Goal: Transaction & Acquisition: Purchase product/service

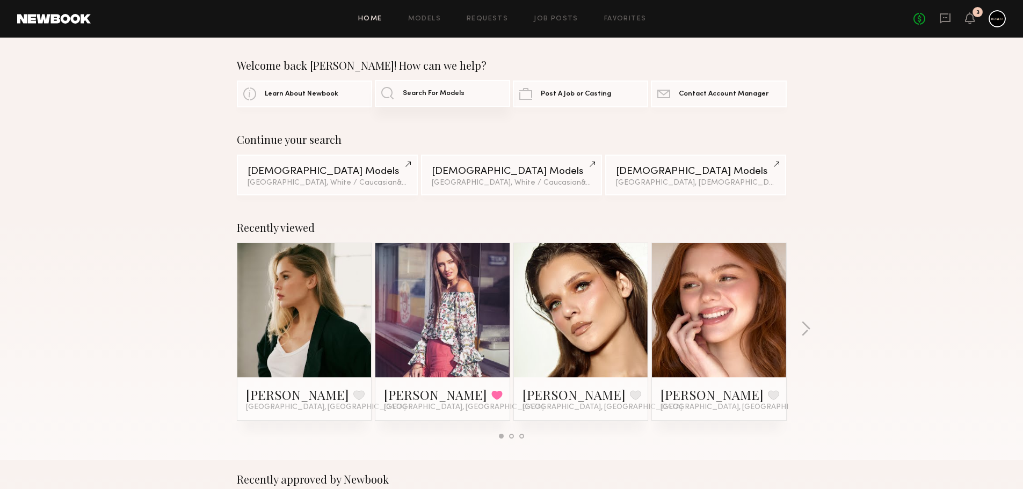
click at [392, 93] on link "Search For Models" at bounding box center [442, 93] width 135 height 27
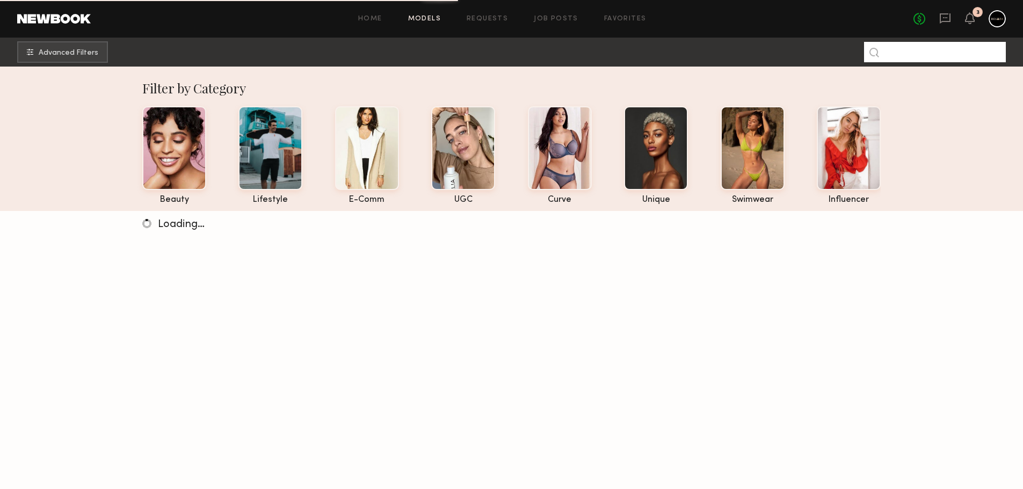
click at [938, 54] on input at bounding box center [935, 52] width 142 height 20
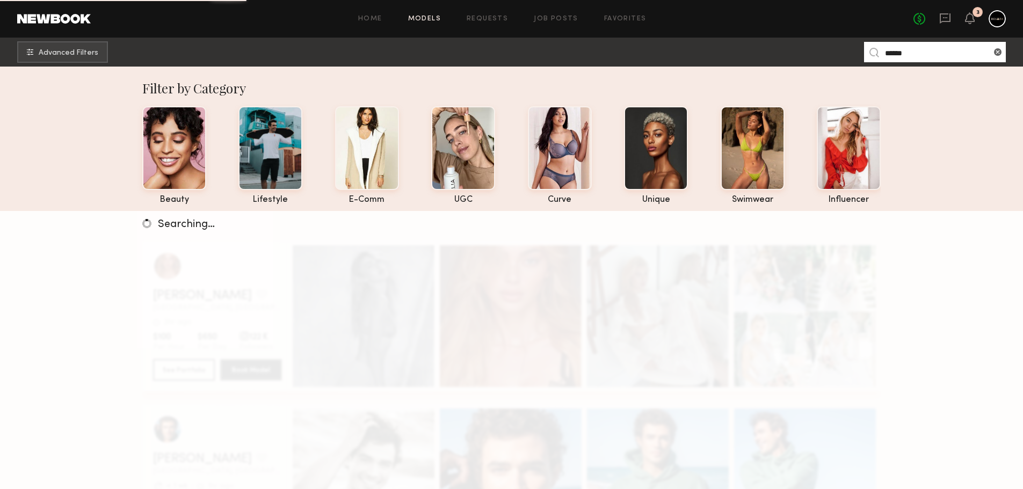
type input "******"
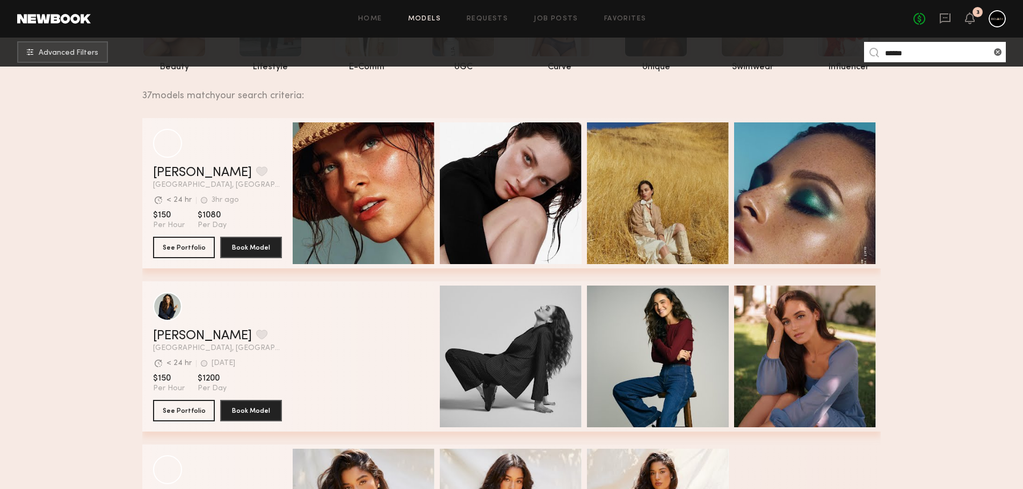
scroll to position [107, 0]
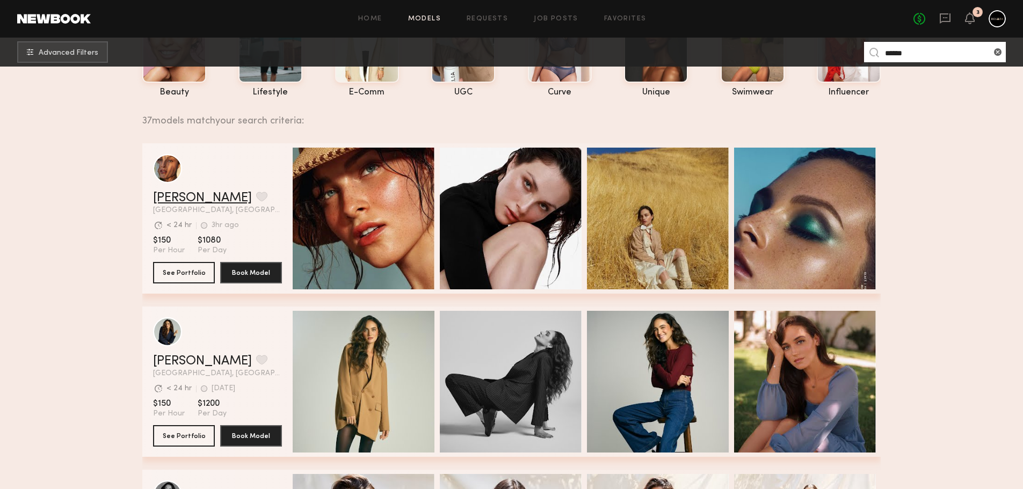
click at [187, 205] on link "[PERSON_NAME]" at bounding box center [202, 198] width 99 height 13
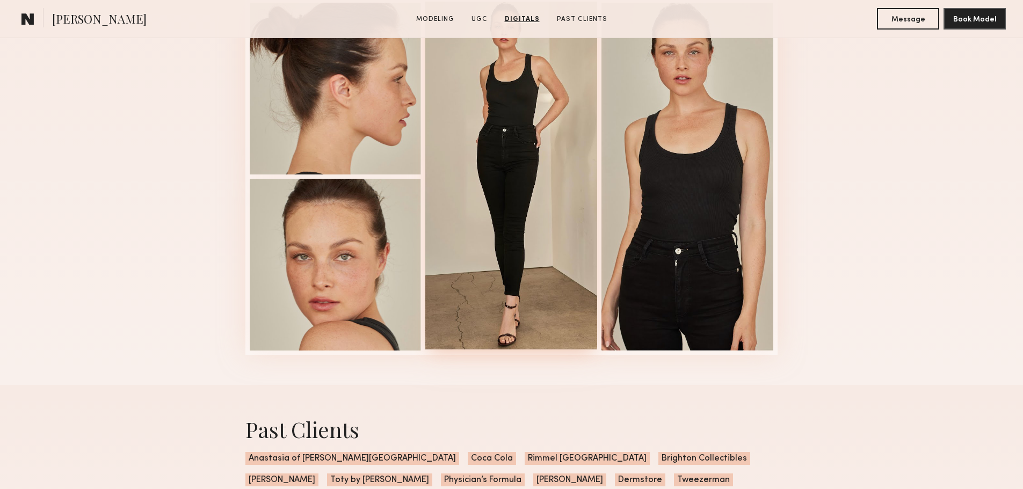
scroll to position [2577, 0]
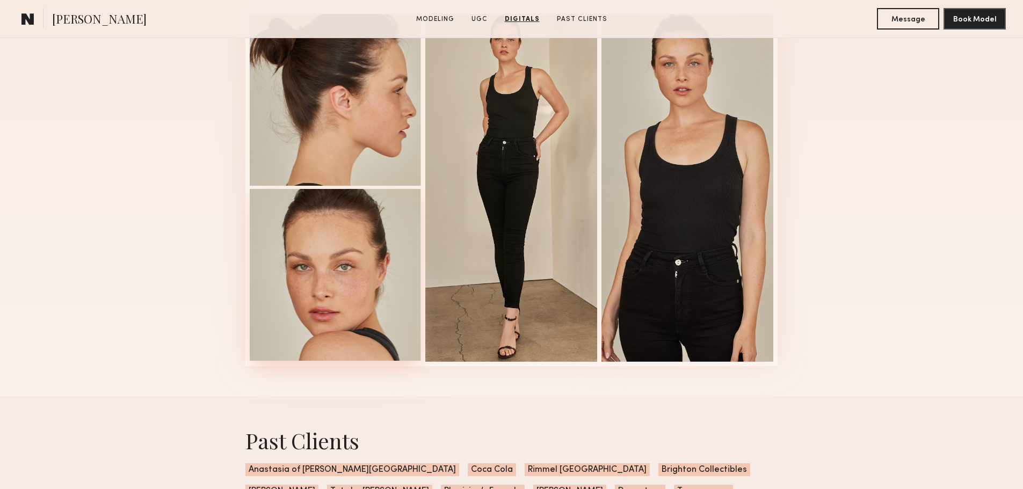
click at [309, 310] on div at bounding box center [336, 275] width 172 height 172
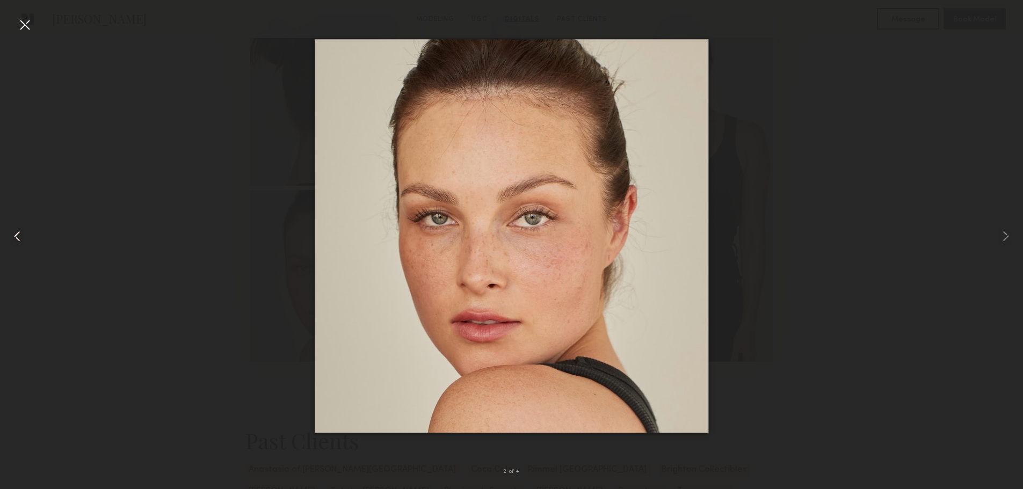
click at [18, 235] on common-icon at bounding box center [17, 236] width 17 height 17
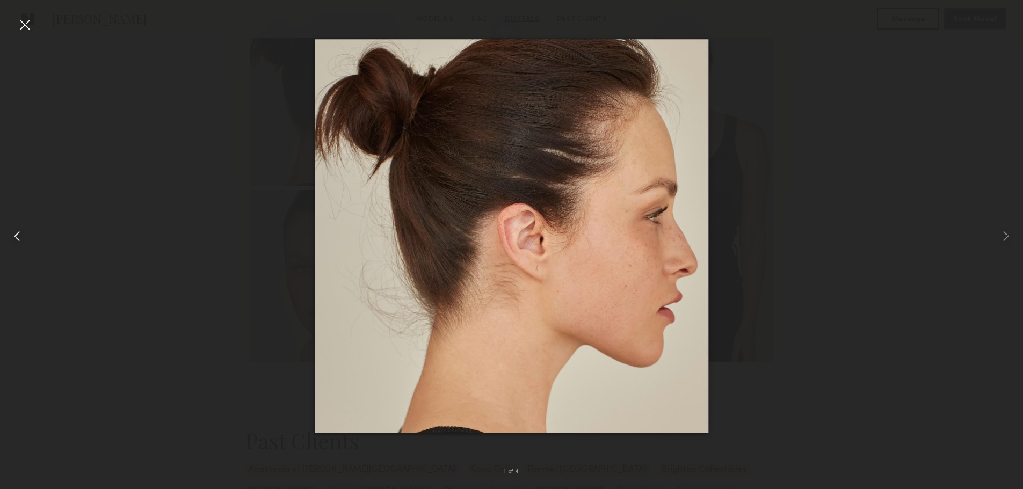
click at [18, 235] on common-icon at bounding box center [17, 236] width 17 height 17
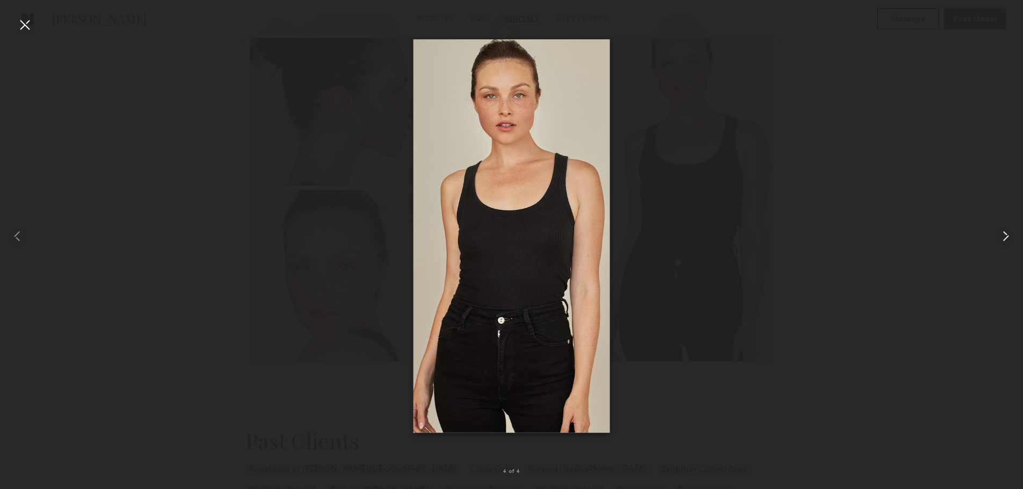
click at [1006, 232] on common-icon at bounding box center [1005, 236] width 17 height 17
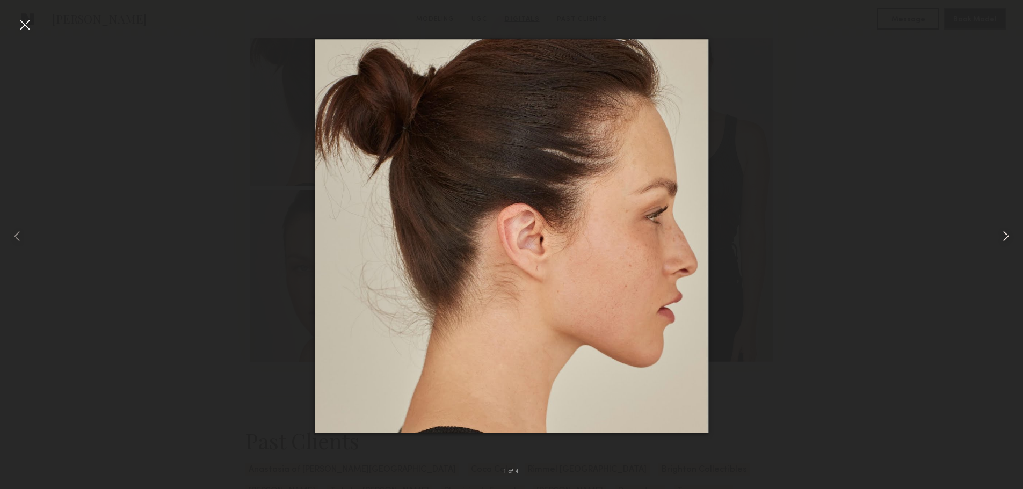
click at [1006, 231] on common-icon at bounding box center [1005, 236] width 17 height 17
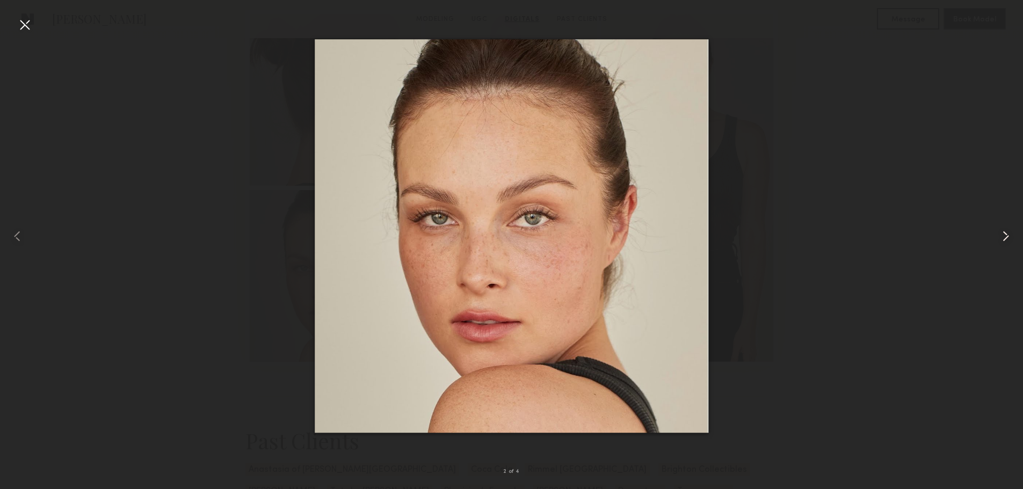
click at [1006, 231] on common-icon at bounding box center [1005, 236] width 17 height 17
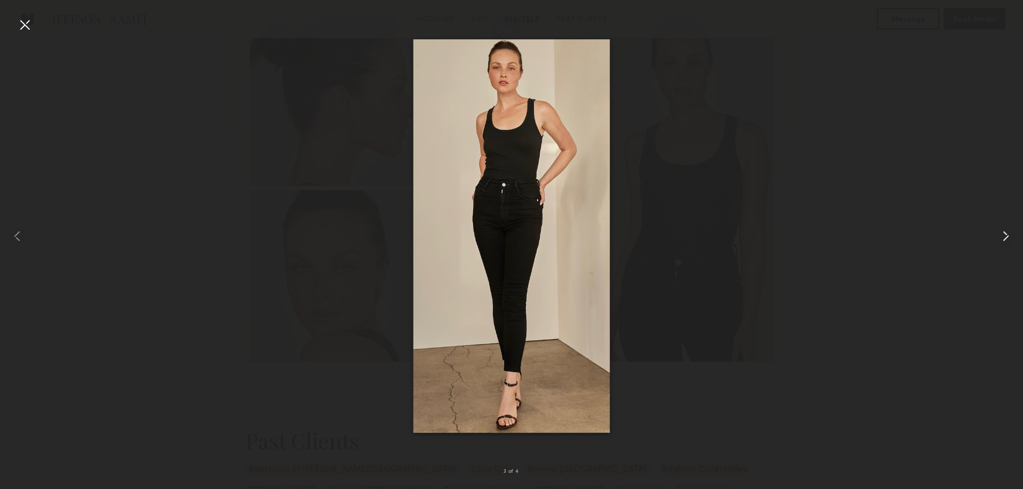
click at [1006, 231] on common-icon at bounding box center [1005, 236] width 17 height 17
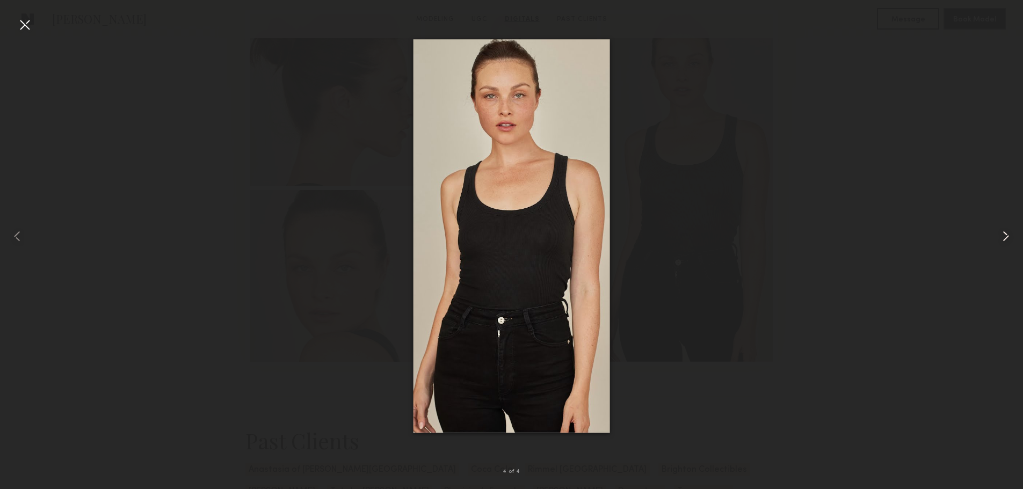
click at [1006, 231] on common-icon at bounding box center [1005, 236] width 17 height 17
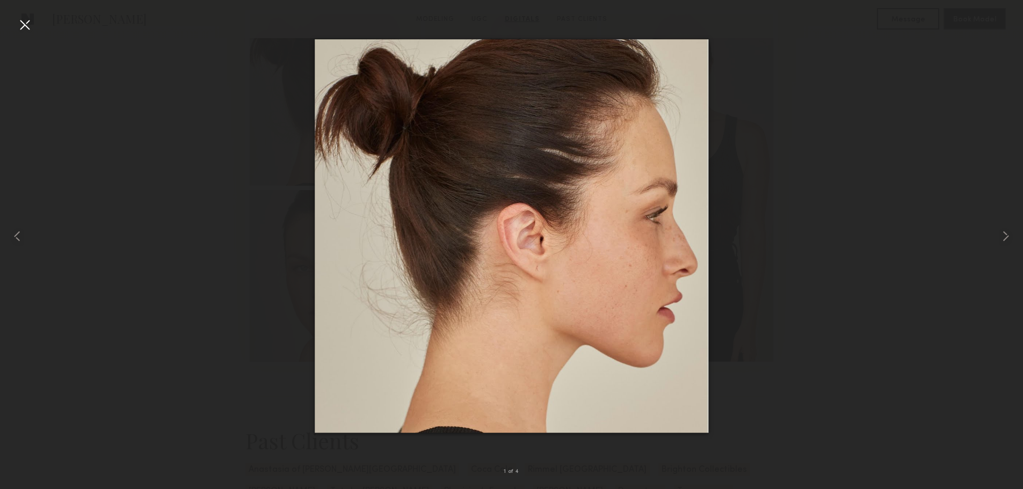
click at [22, 25] on div at bounding box center [24, 24] width 17 height 17
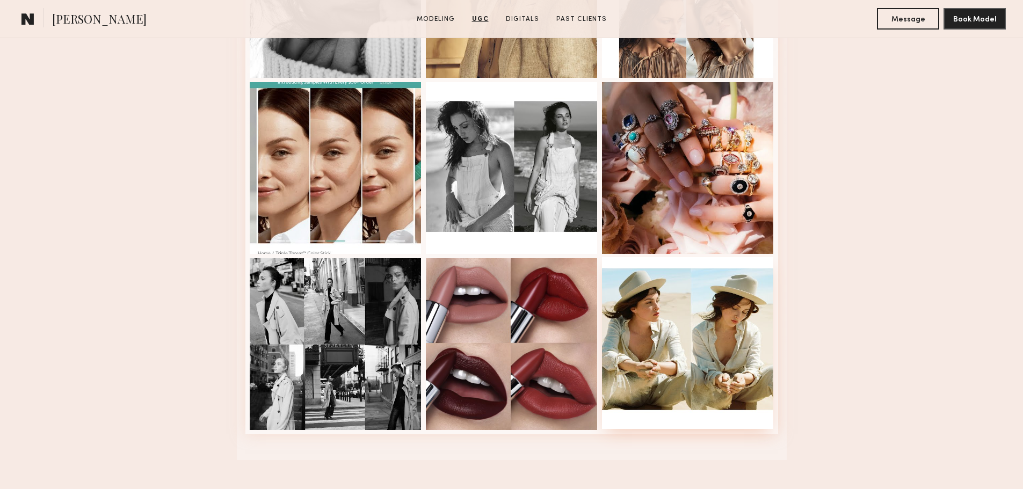
scroll to position [2040, 0]
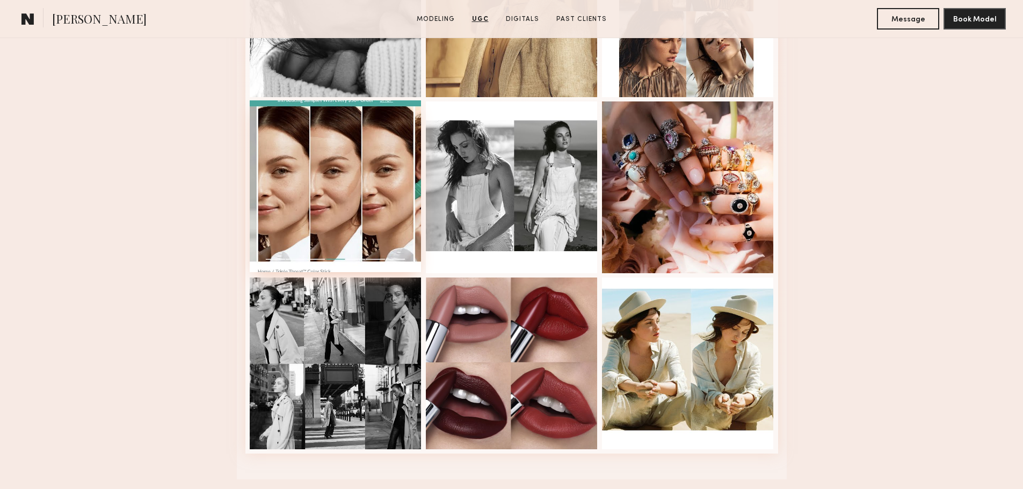
click at [281, 188] on div at bounding box center [336, 186] width 172 height 172
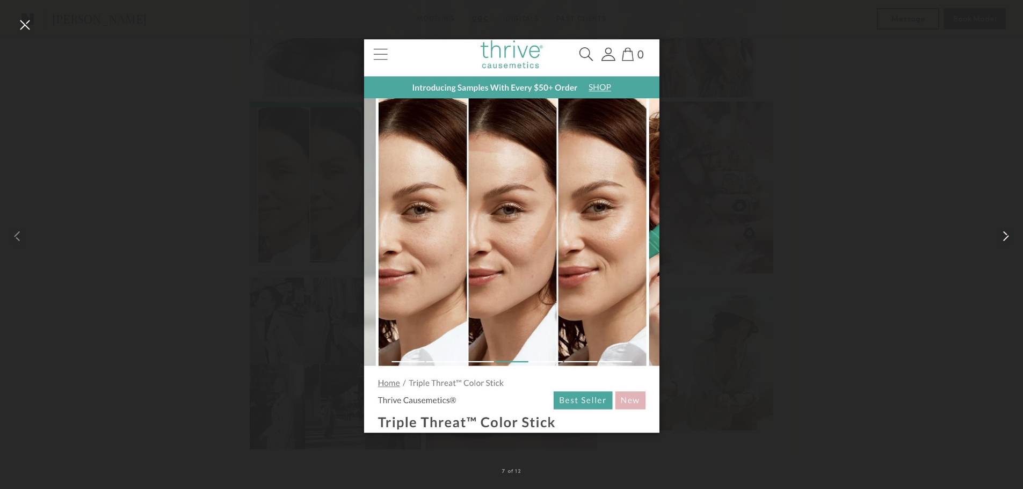
click at [1005, 233] on common-icon at bounding box center [1005, 236] width 17 height 17
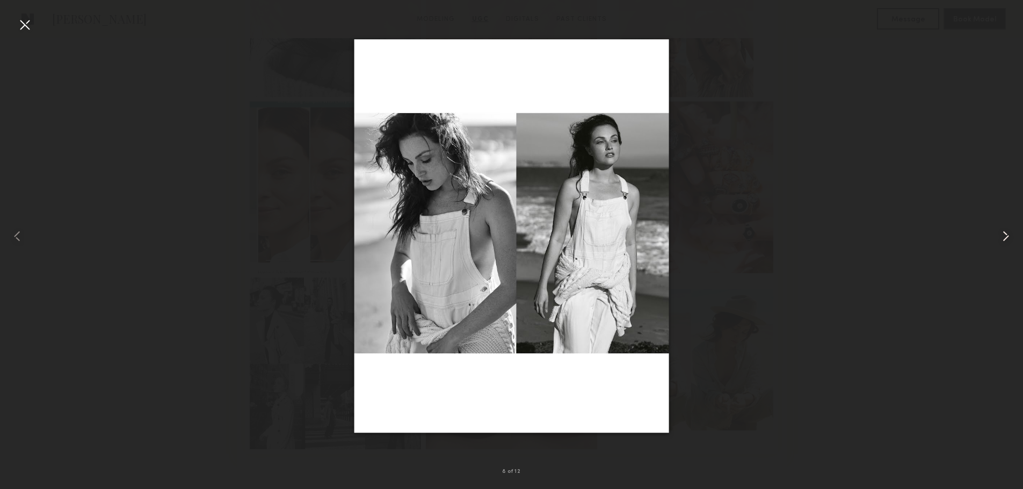
click at [1005, 233] on common-icon at bounding box center [1005, 236] width 17 height 17
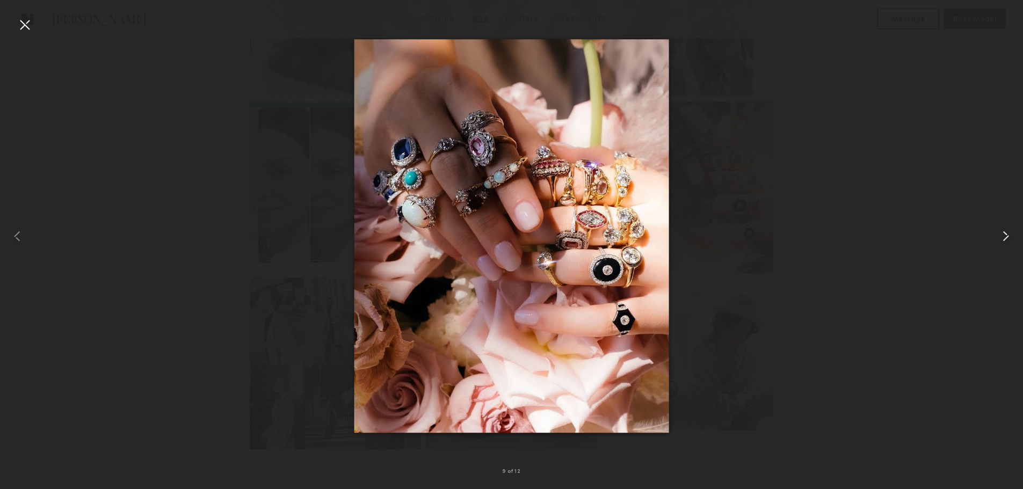
click at [1005, 233] on common-icon at bounding box center [1005, 236] width 17 height 17
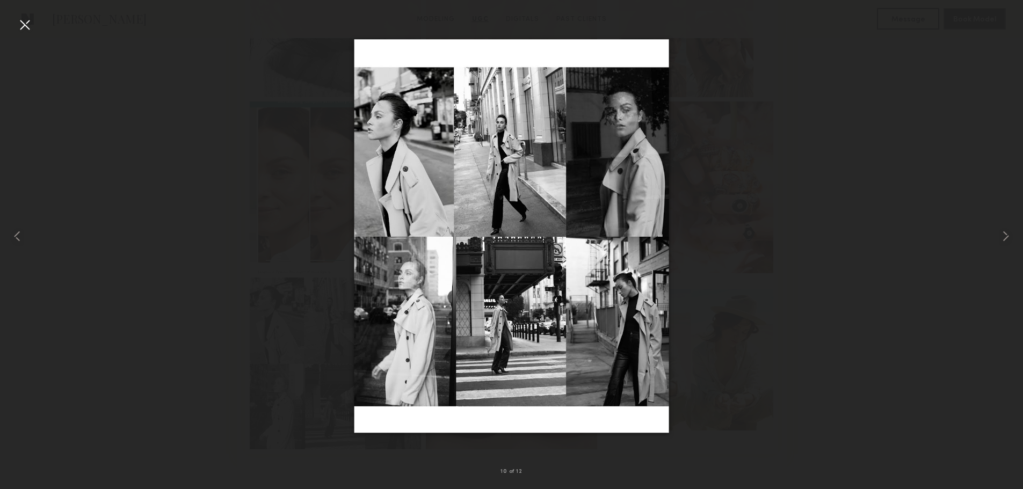
click at [24, 16] on nb-gallery-light "10 of 12" at bounding box center [511, 244] width 1023 height 489
click at [23, 25] on div at bounding box center [24, 24] width 17 height 17
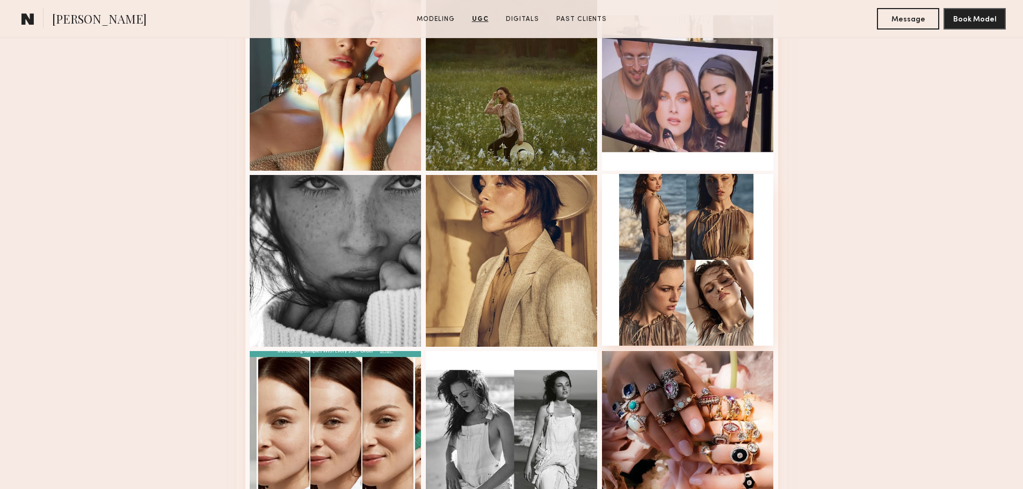
scroll to position [1772, 0]
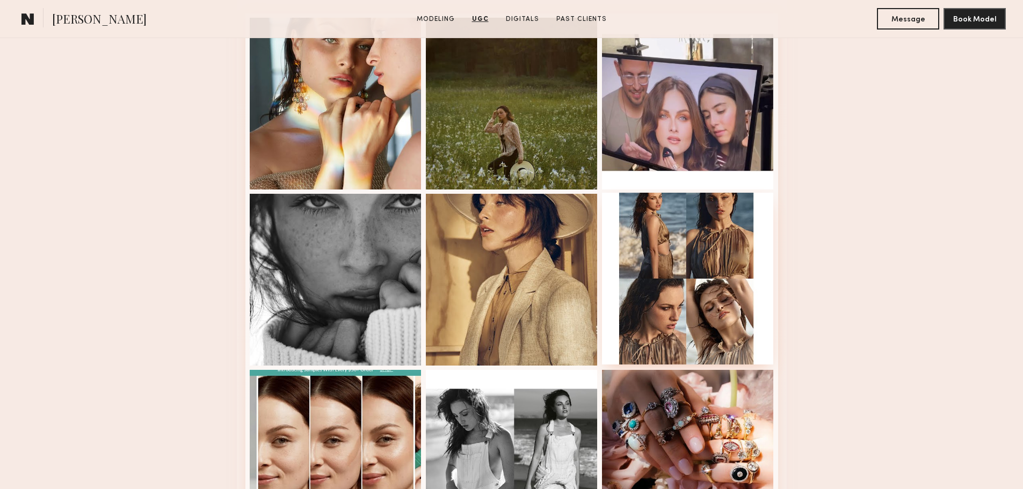
click at [704, 248] on div at bounding box center [688, 279] width 172 height 172
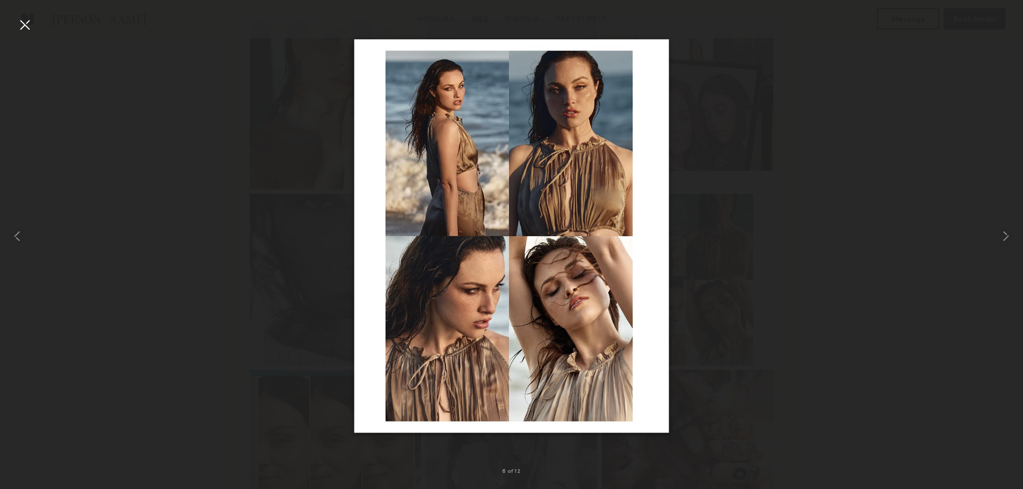
click at [21, 22] on div at bounding box center [24, 24] width 17 height 17
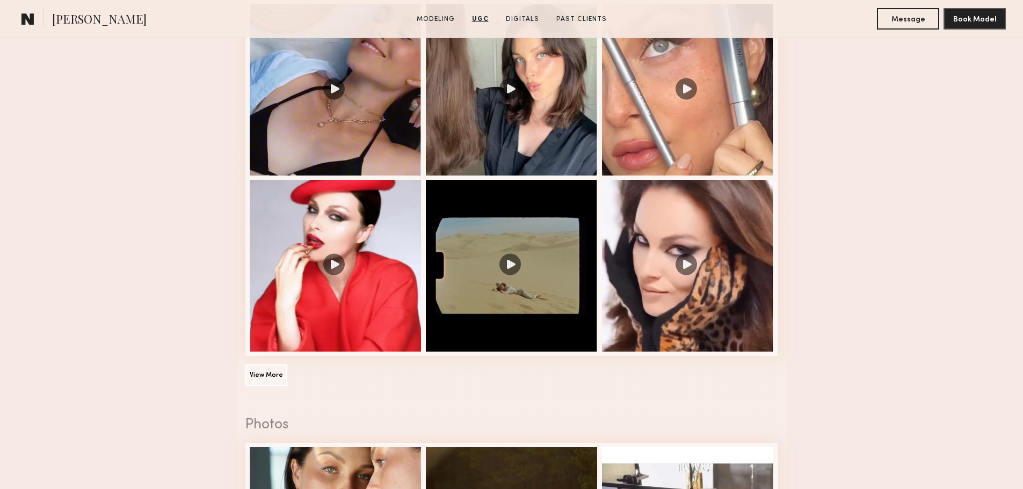
scroll to position [1288, 0]
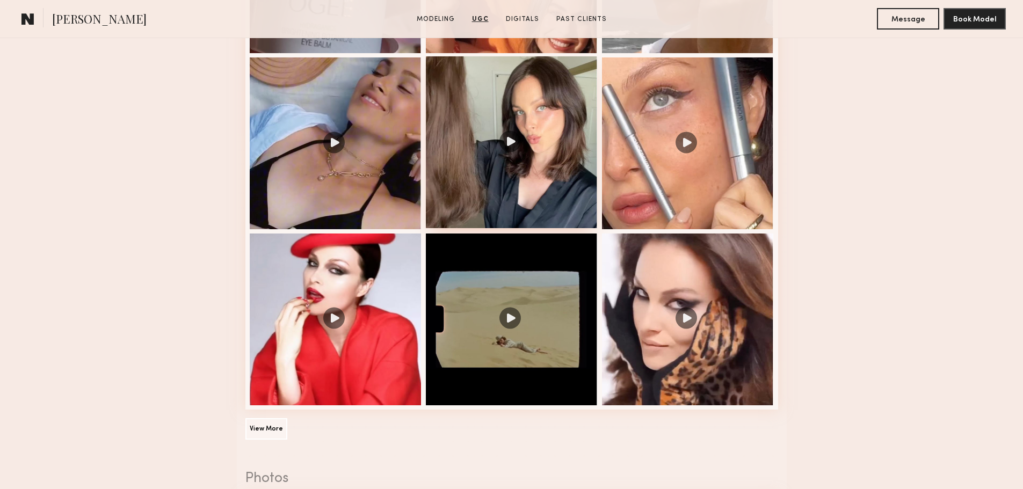
click at [551, 181] on div at bounding box center [512, 142] width 172 height 172
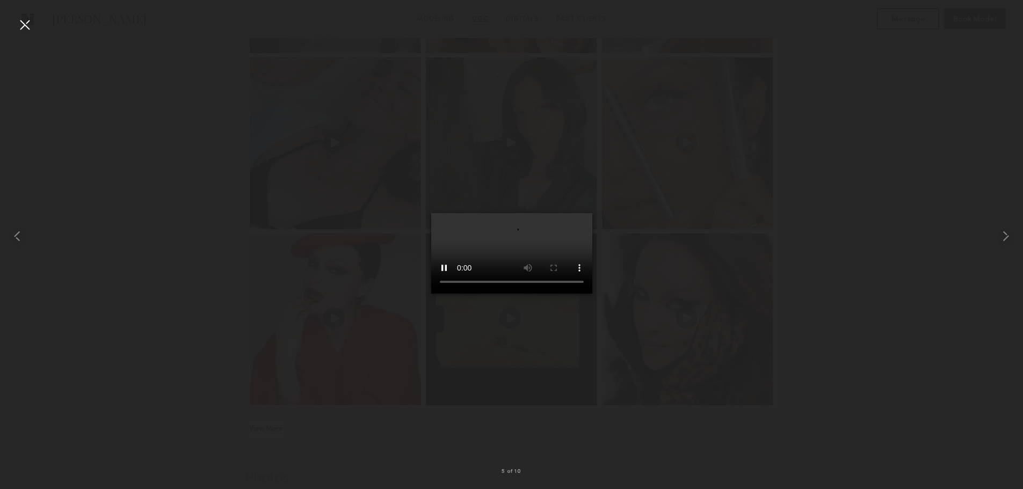
click at [24, 21] on div at bounding box center [24, 24] width 17 height 17
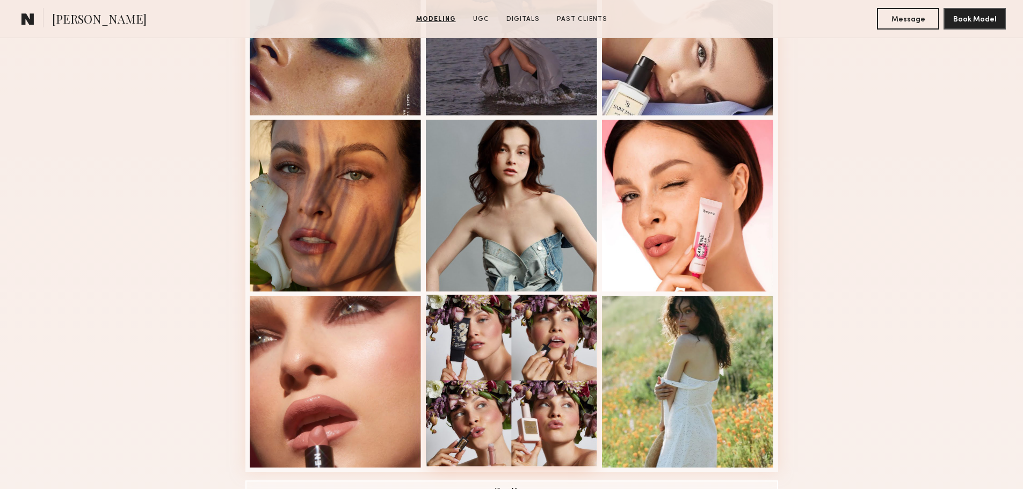
scroll to position [537, 0]
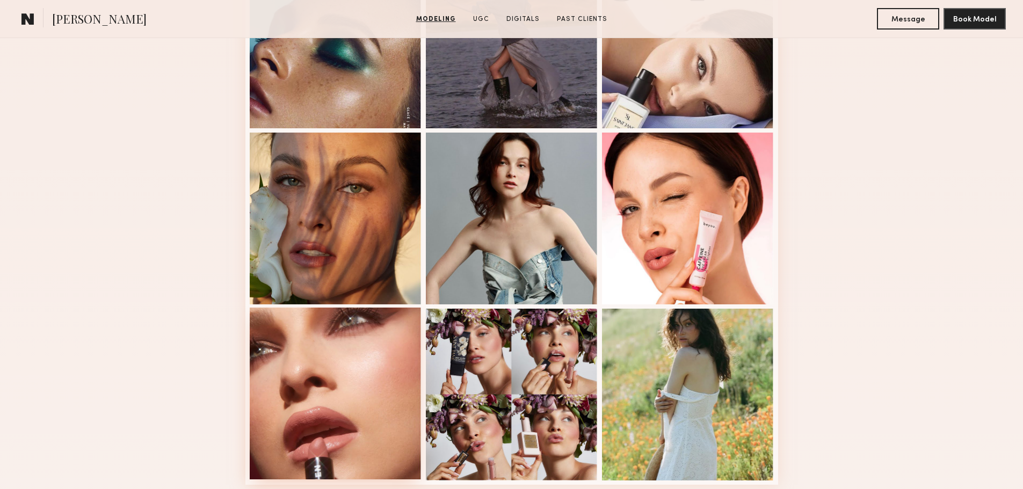
click at [373, 390] on div at bounding box center [336, 394] width 172 height 172
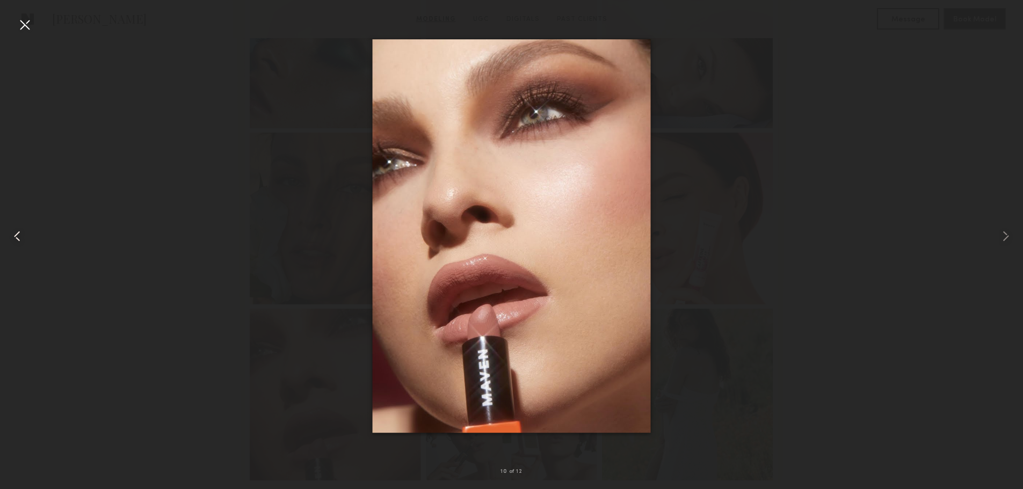
click at [23, 232] on common-icon at bounding box center [17, 236] width 17 height 17
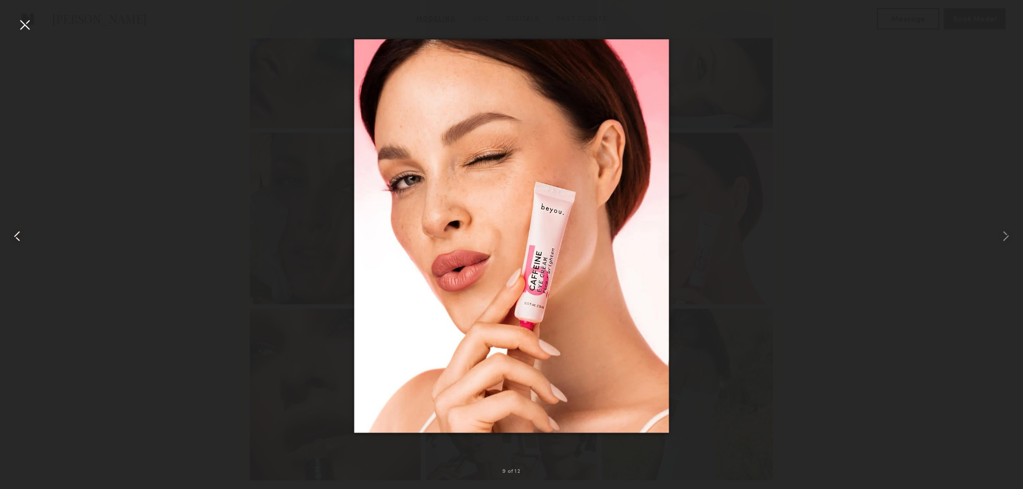
click at [23, 232] on common-icon at bounding box center [17, 236] width 17 height 17
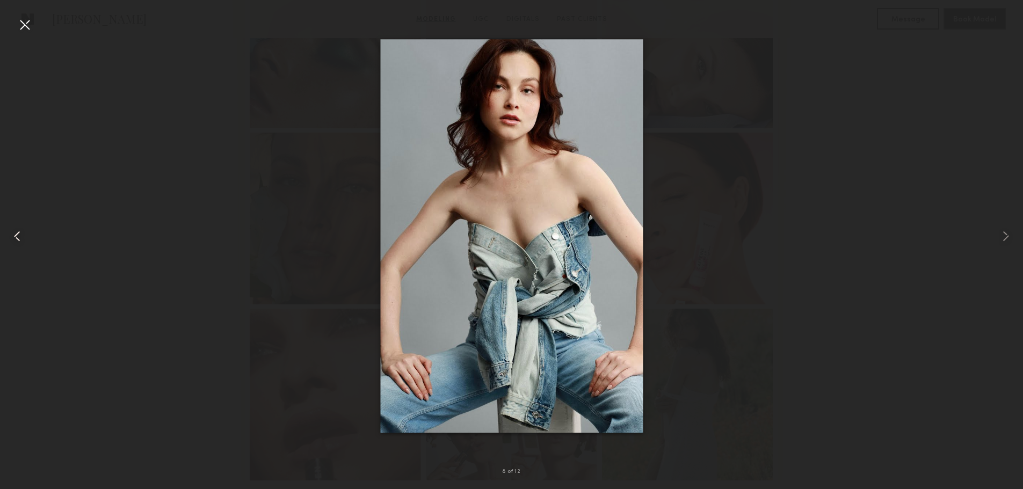
click at [13, 238] on common-icon at bounding box center [17, 236] width 17 height 17
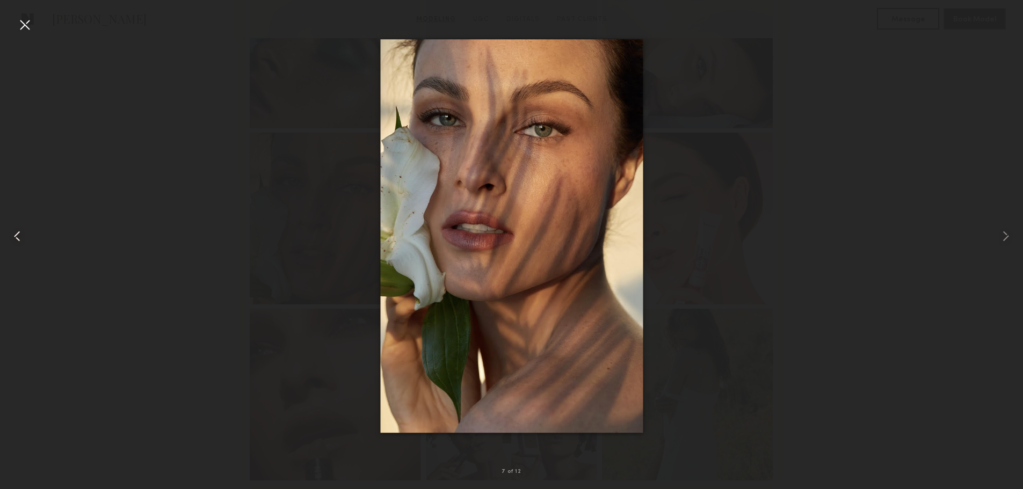
click at [13, 239] on common-icon at bounding box center [17, 236] width 17 height 17
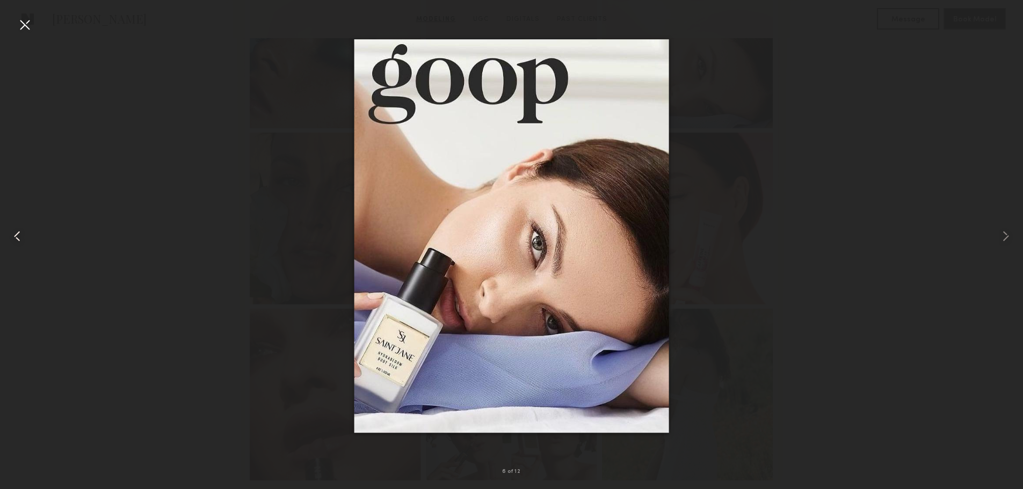
click at [13, 239] on common-icon at bounding box center [17, 236] width 17 height 17
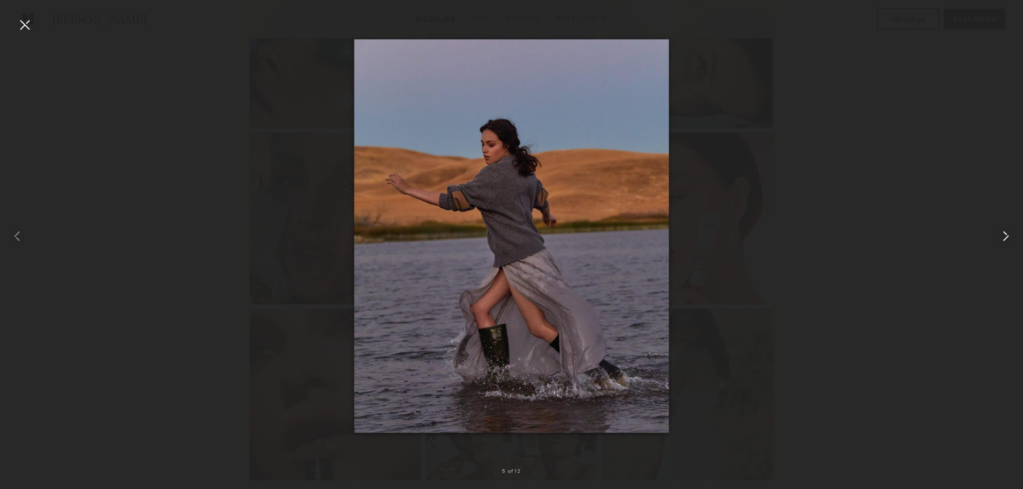
click at [1010, 234] on common-icon at bounding box center [1005, 236] width 17 height 17
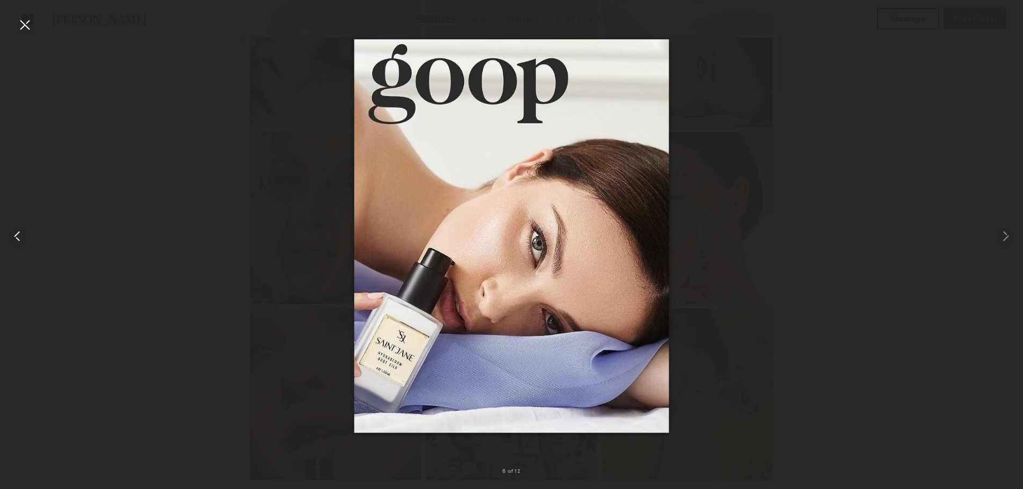
click at [17, 235] on common-icon at bounding box center [17, 236] width 17 height 17
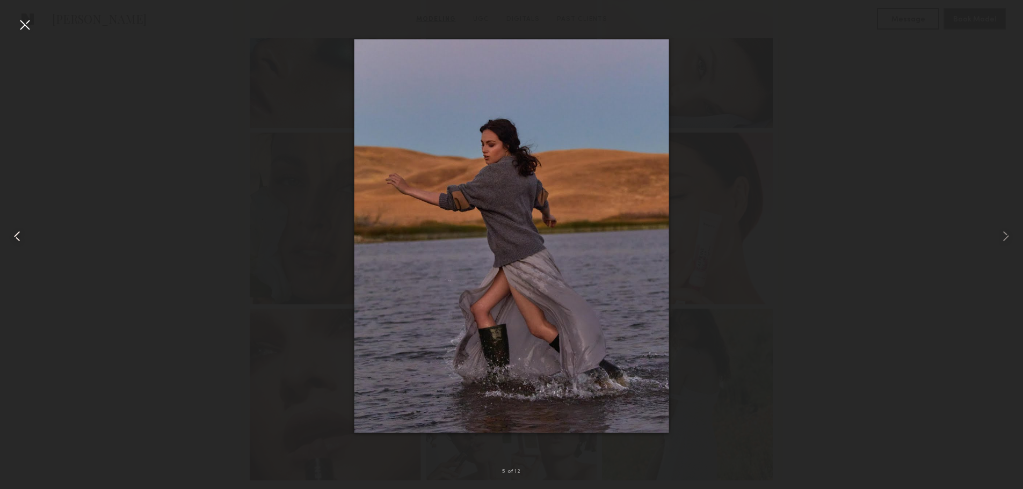
click at [17, 235] on common-icon at bounding box center [17, 236] width 17 height 17
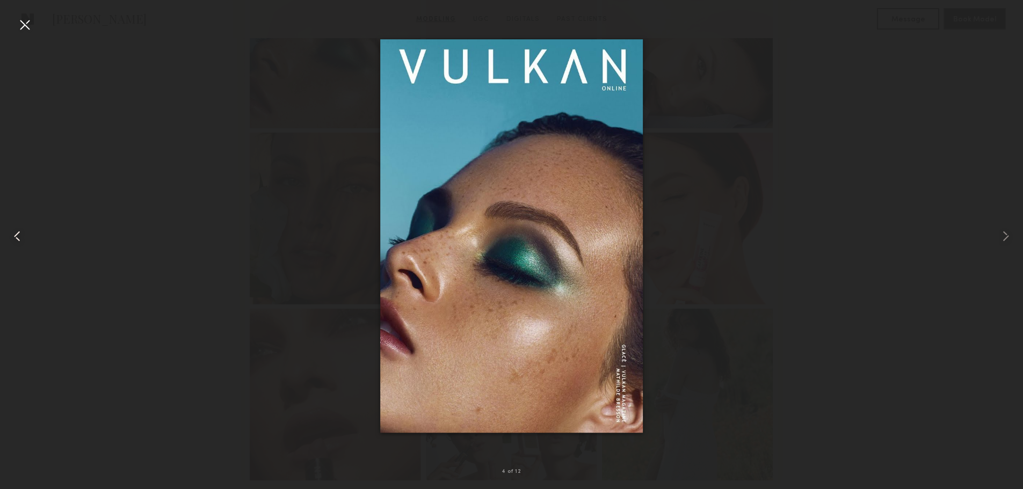
click at [16, 235] on common-icon at bounding box center [17, 236] width 17 height 17
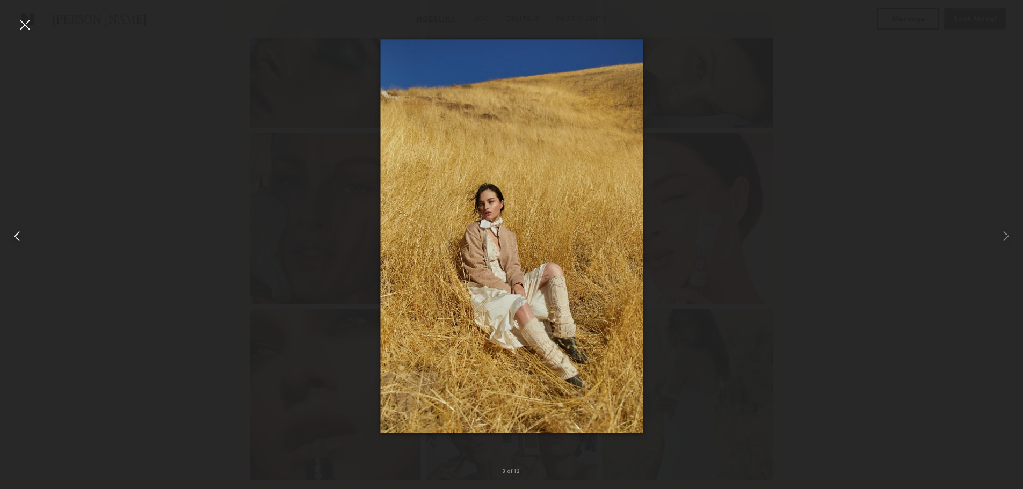
click at [16, 235] on common-icon at bounding box center [17, 236] width 17 height 17
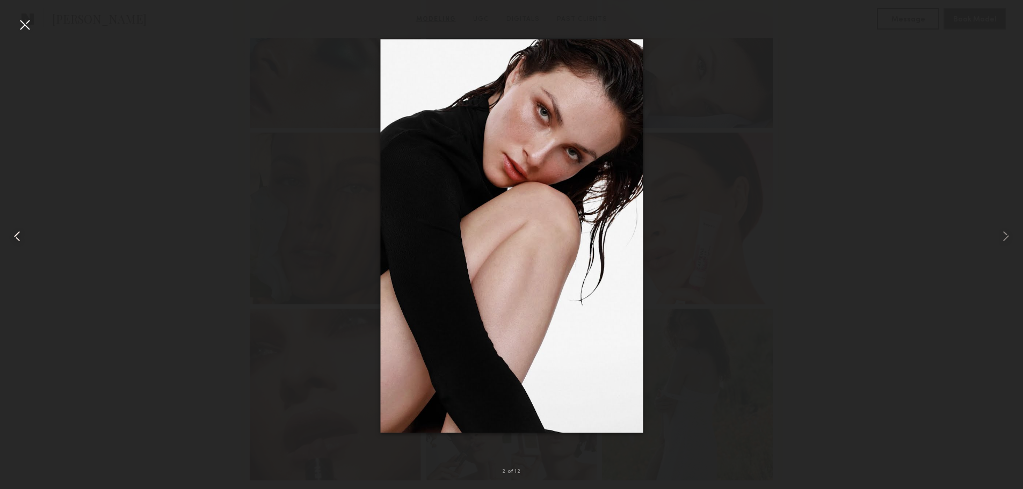
click at [13, 236] on common-icon at bounding box center [17, 236] width 17 height 17
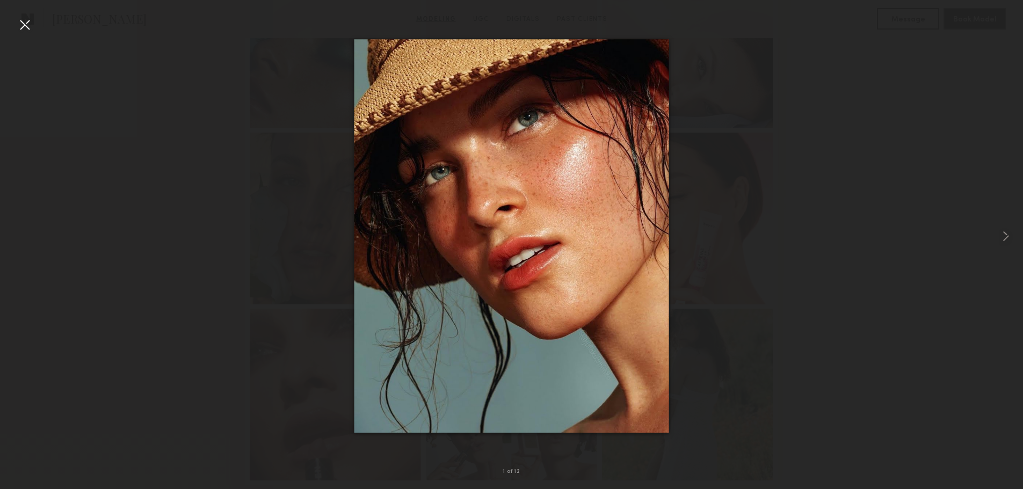
click at [13, 236] on div at bounding box center [511, 236] width 1023 height 438
click at [4, 242] on div at bounding box center [511, 236] width 1023 height 438
click at [24, 24] on div at bounding box center [24, 24] width 17 height 17
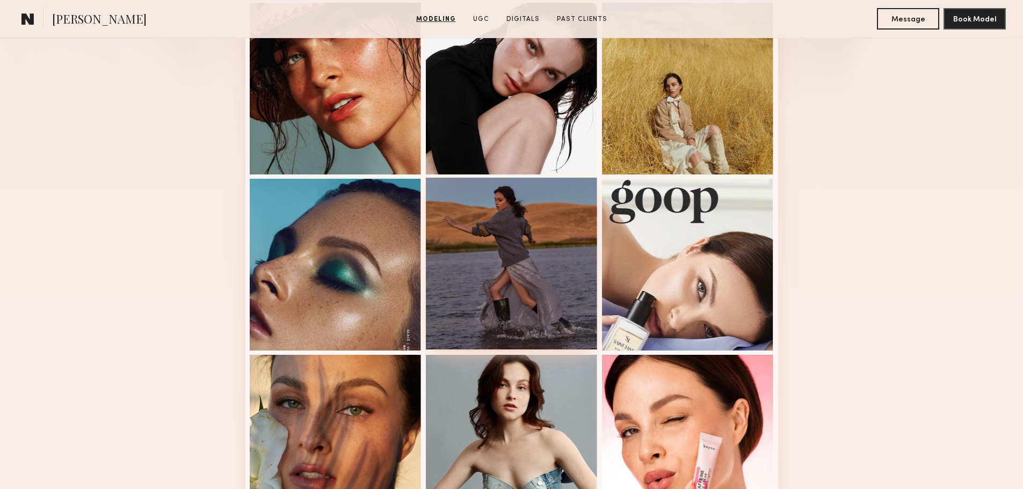
scroll to position [215, 0]
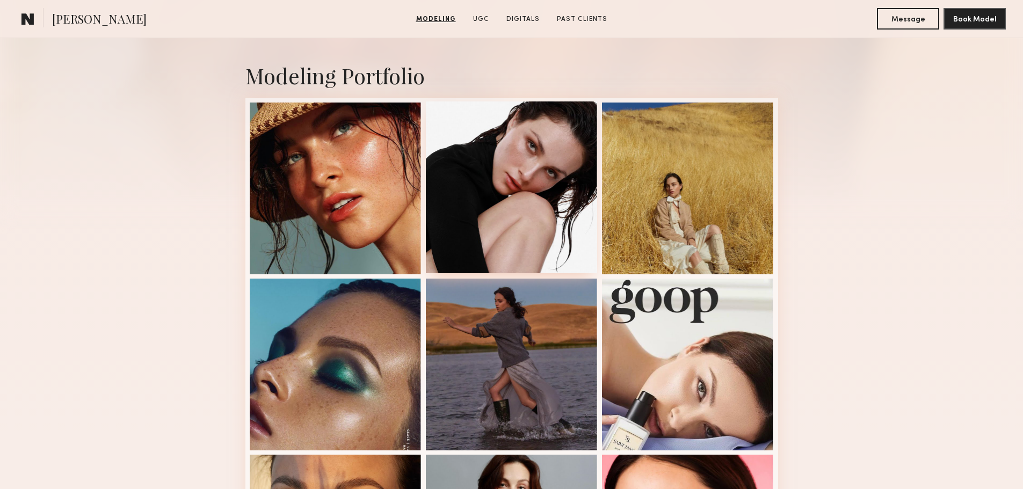
click at [534, 188] on div at bounding box center [512, 187] width 172 height 172
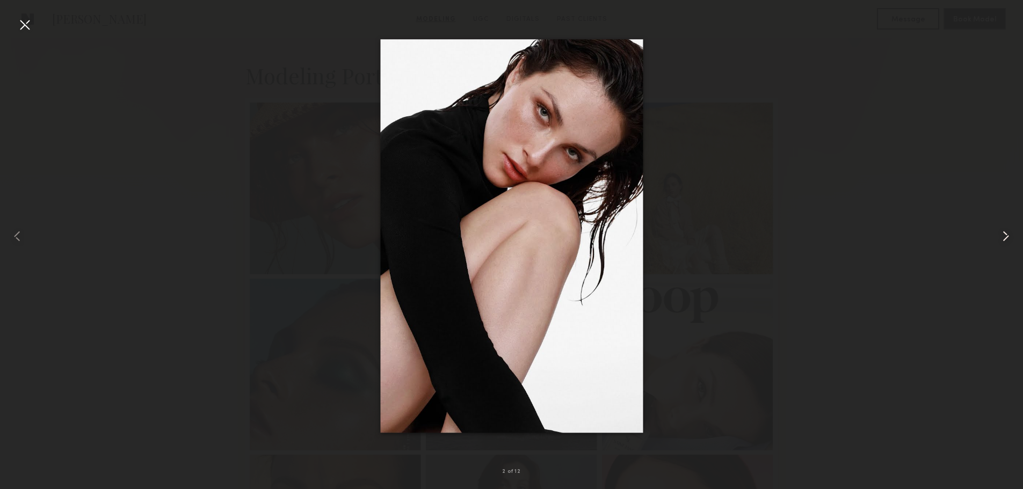
click at [1011, 232] on common-icon at bounding box center [1005, 236] width 17 height 17
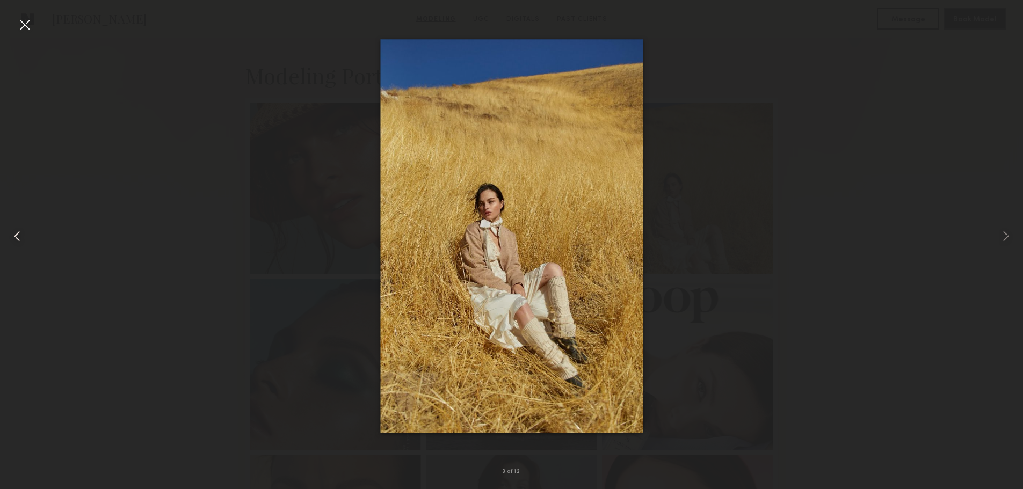
click at [12, 231] on common-icon at bounding box center [17, 236] width 17 height 17
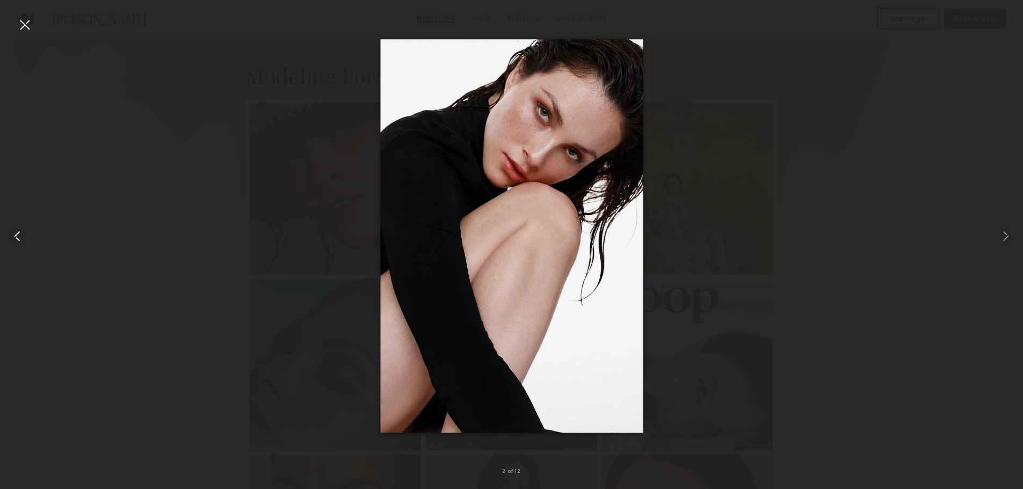
click at [12, 231] on common-icon at bounding box center [17, 236] width 17 height 17
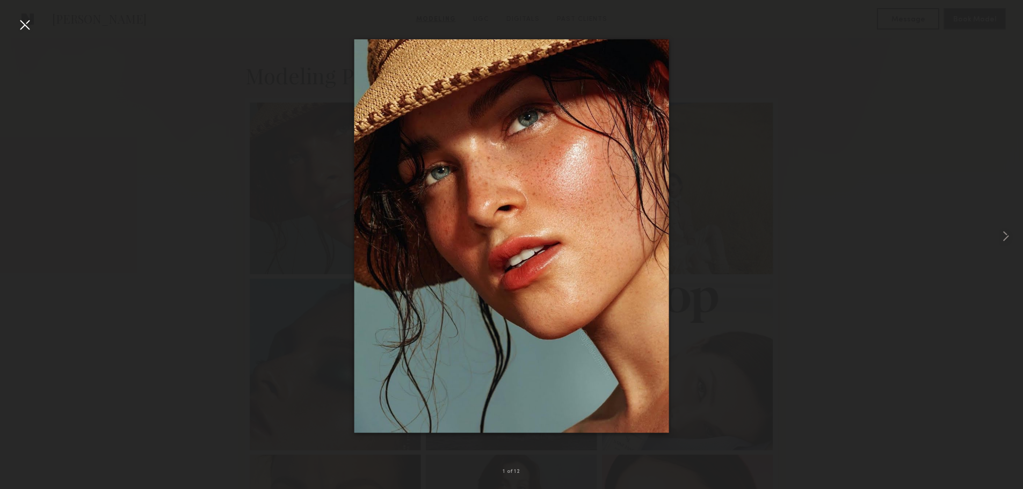
click at [12, 231] on div at bounding box center [511, 236] width 1023 height 438
click at [19, 32] on div at bounding box center [24, 24] width 17 height 17
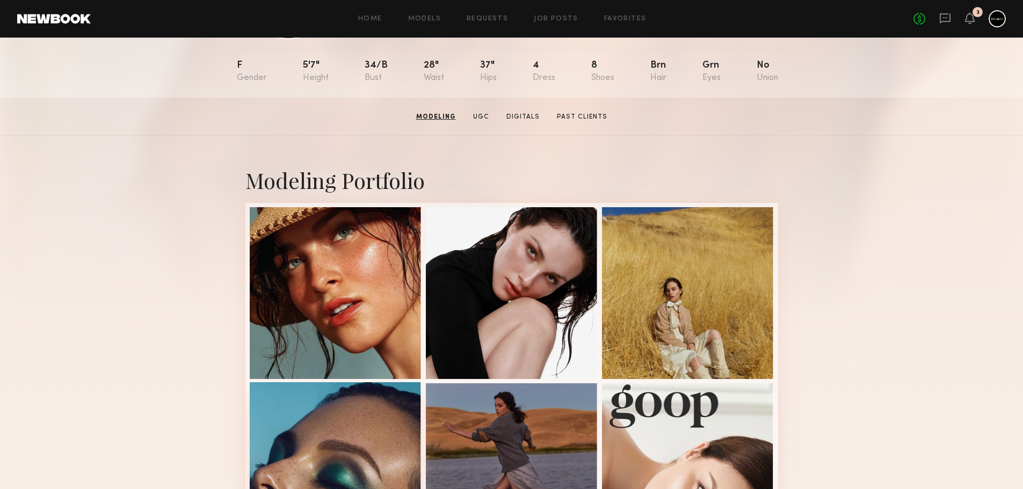
scroll to position [0, 0]
